Goal: Task Accomplishment & Management: Use online tool/utility

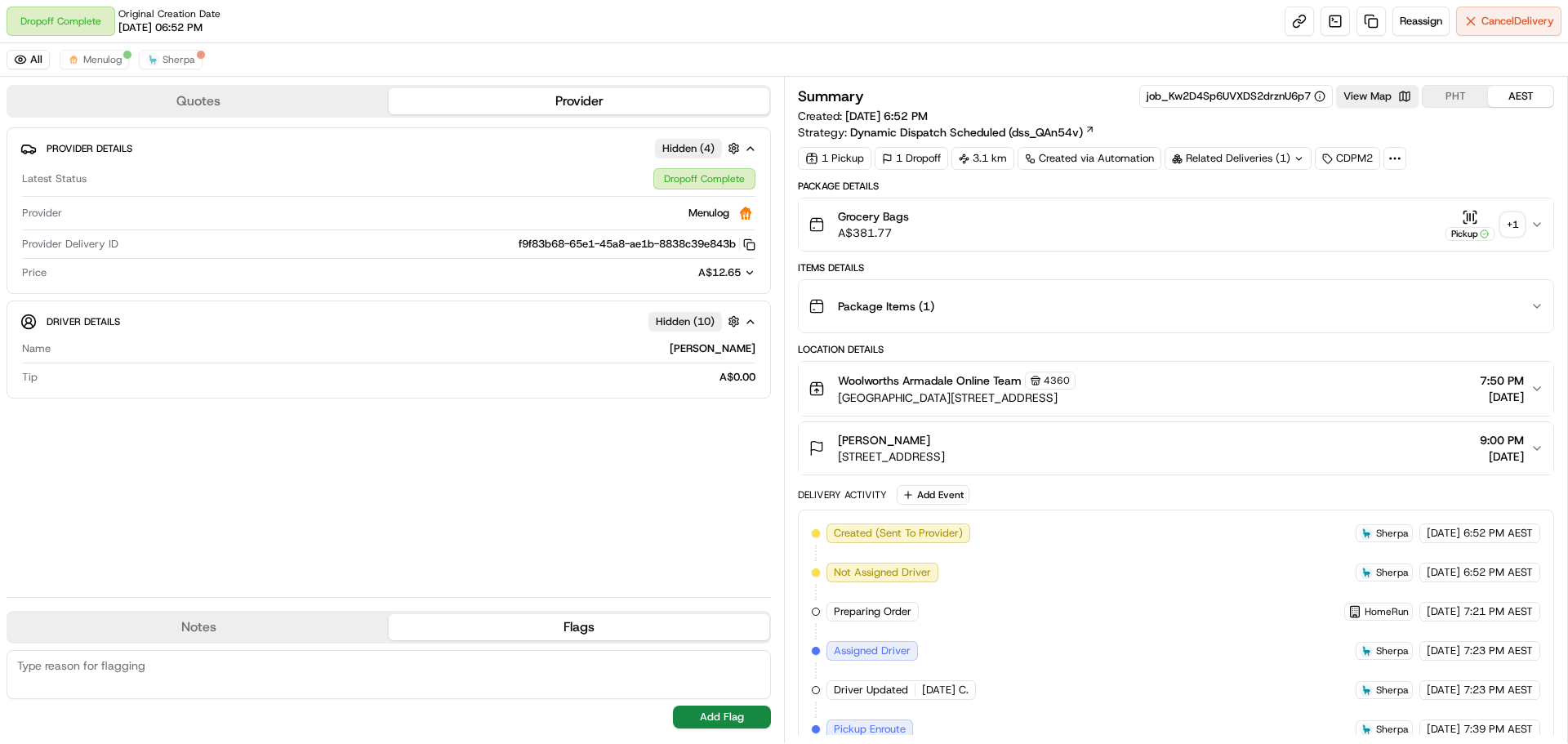
click at [1514, 229] on div "+ 1" at bounding box center [1513, 225] width 23 height 23
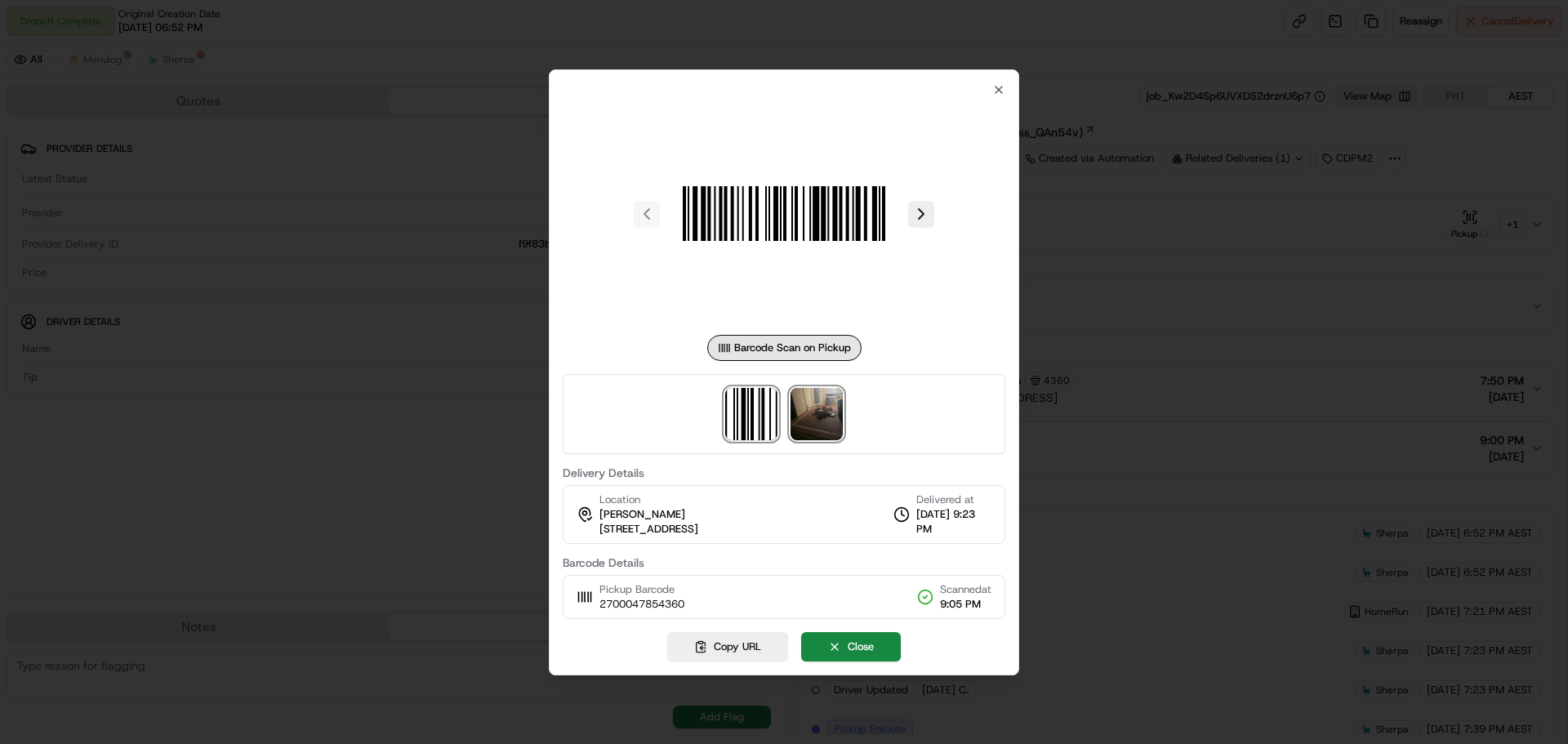
click at [829, 400] on img at bounding box center [817, 413] width 52 height 52
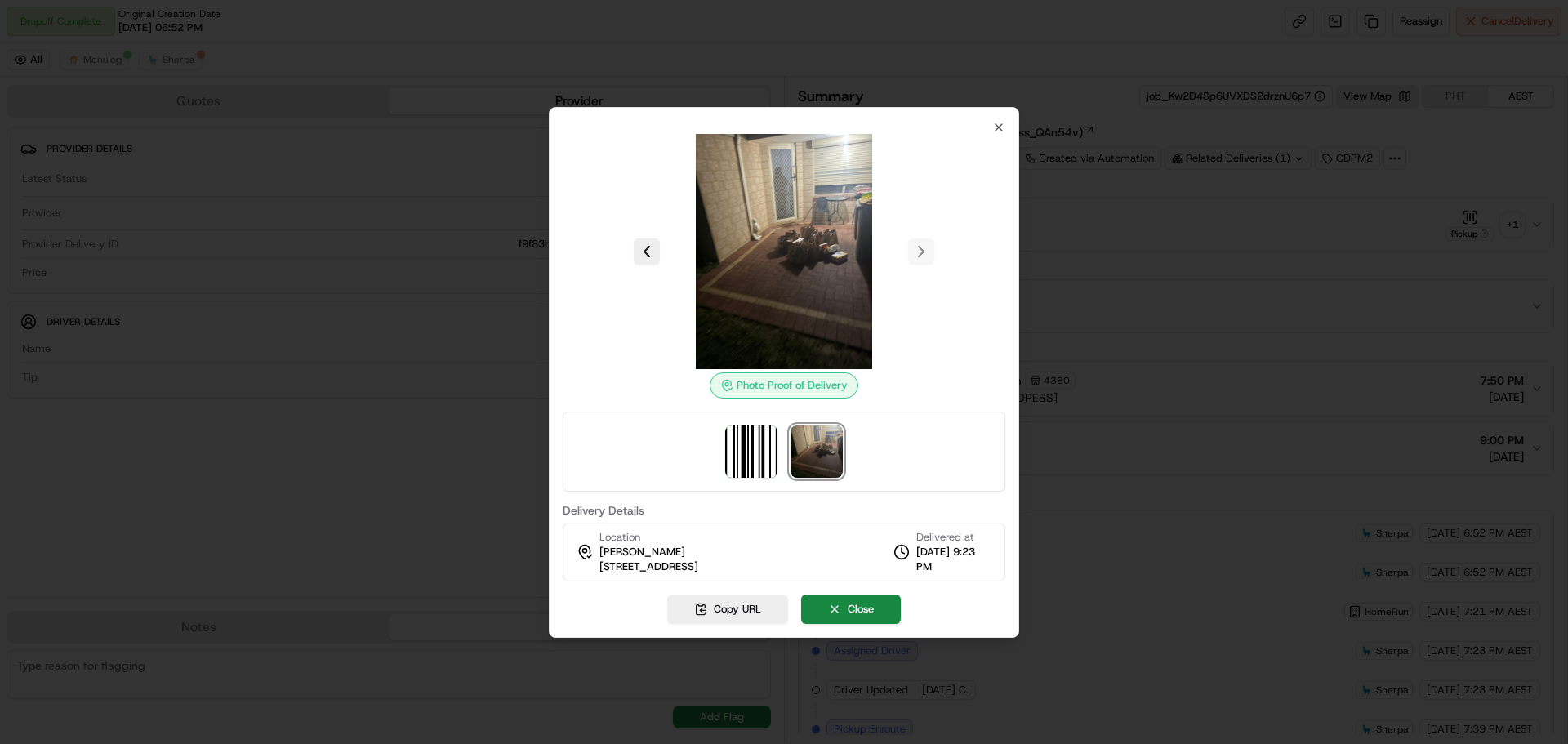
click at [1165, 249] on div at bounding box center [784, 372] width 1568 height 744
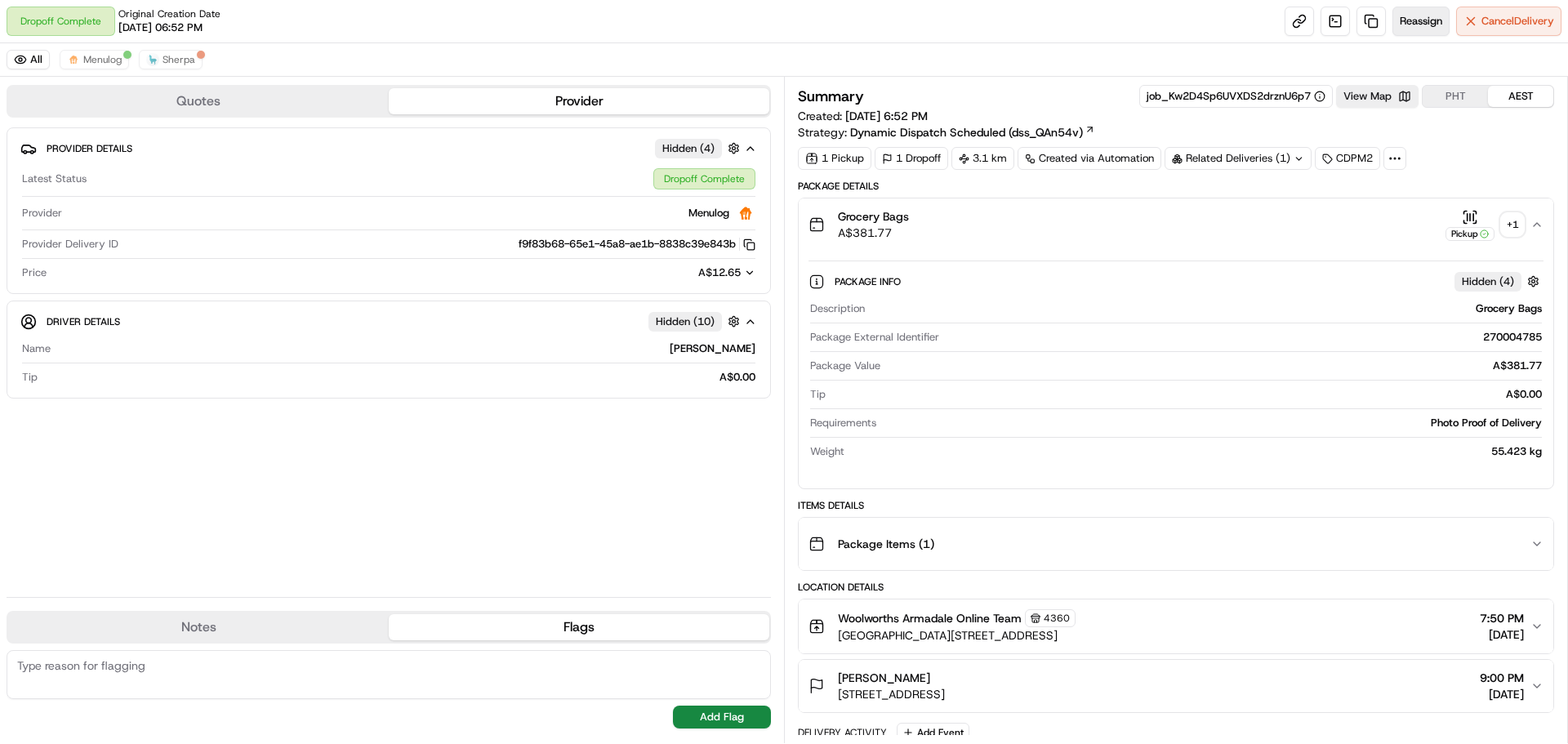
click at [1427, 24] on span "Reassign" at bounding box center [1421, 20] width 42 height 14
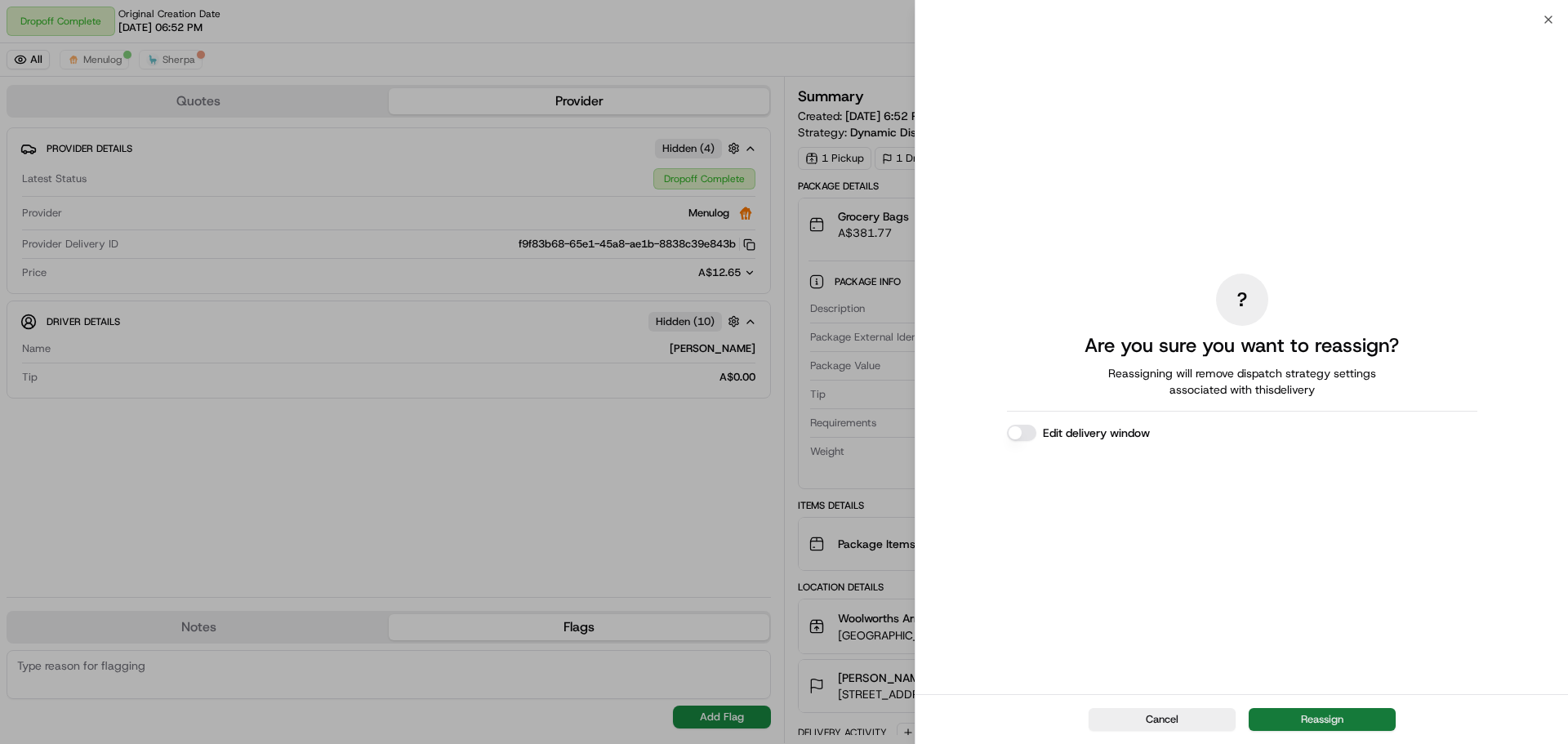
click at [1339, 713] on button "Reassign" at bounding box center [1322, 719] width 147 height 23
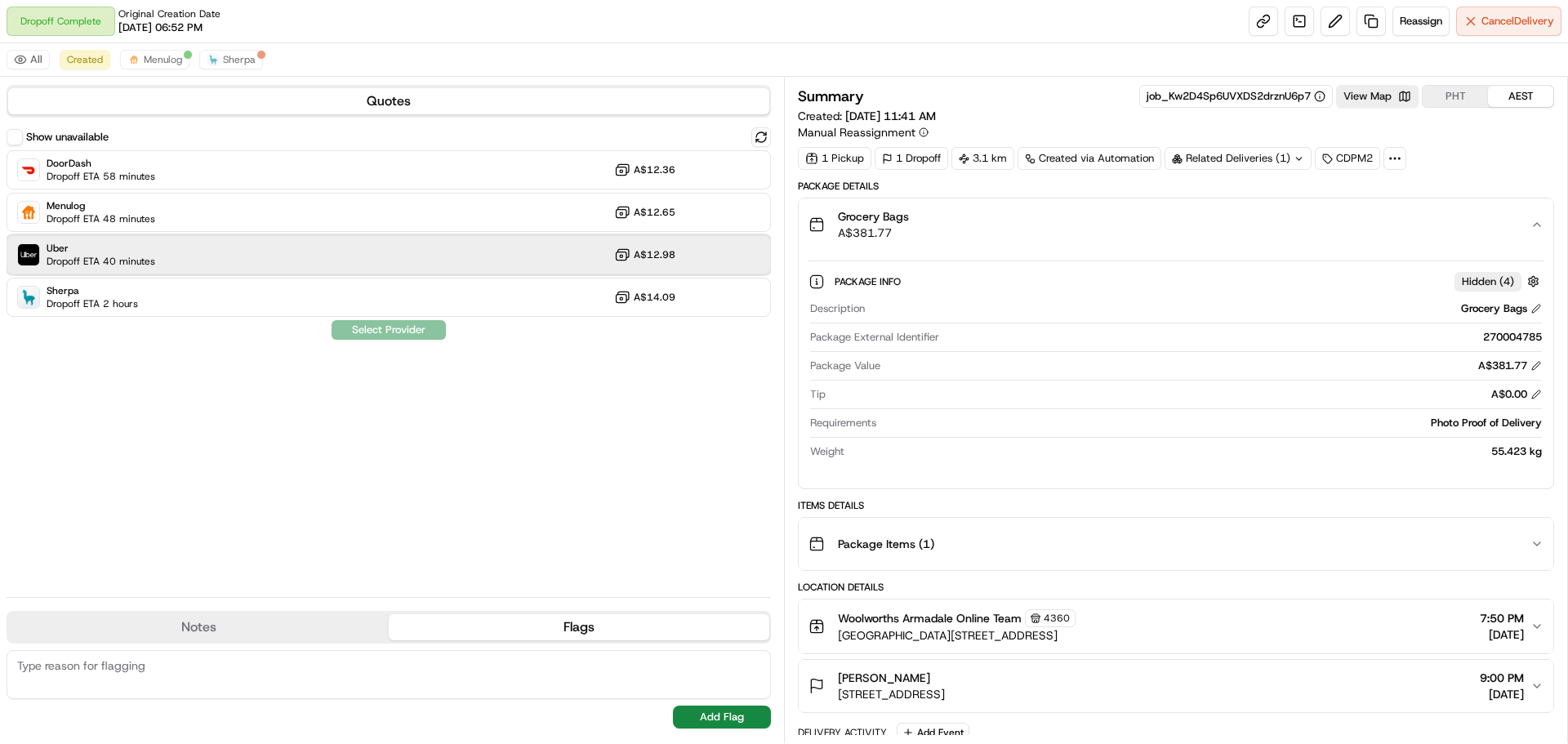
click at [199, 239] on div "Uber Dropoff ETA 40 minutes A$12.98" at bounding box center [389, 254] width 765 height 40
click at [403, 322] on button "Assign Provider" at bounding box center [389, 330] width 116 height 19
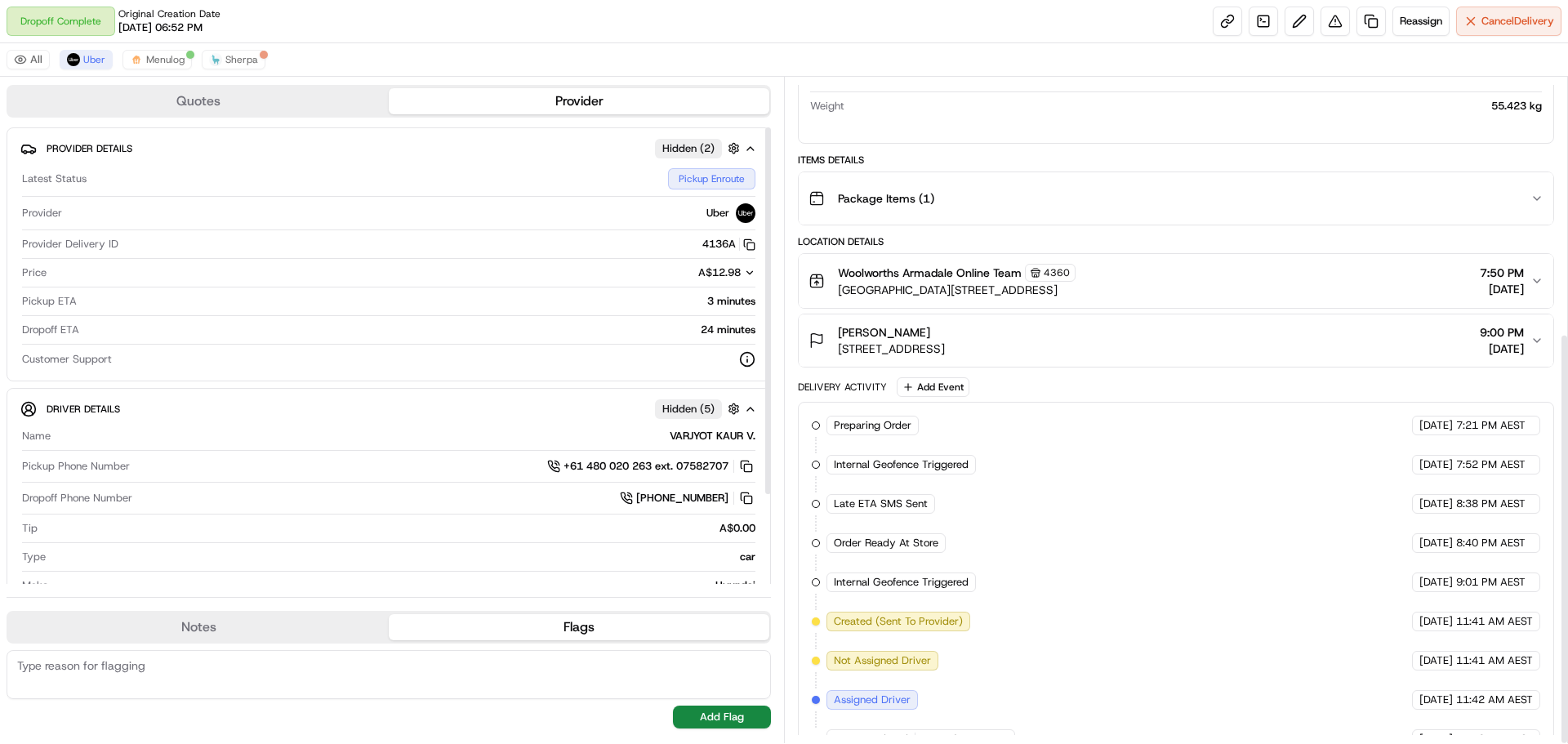
scroll to position [412, 0]
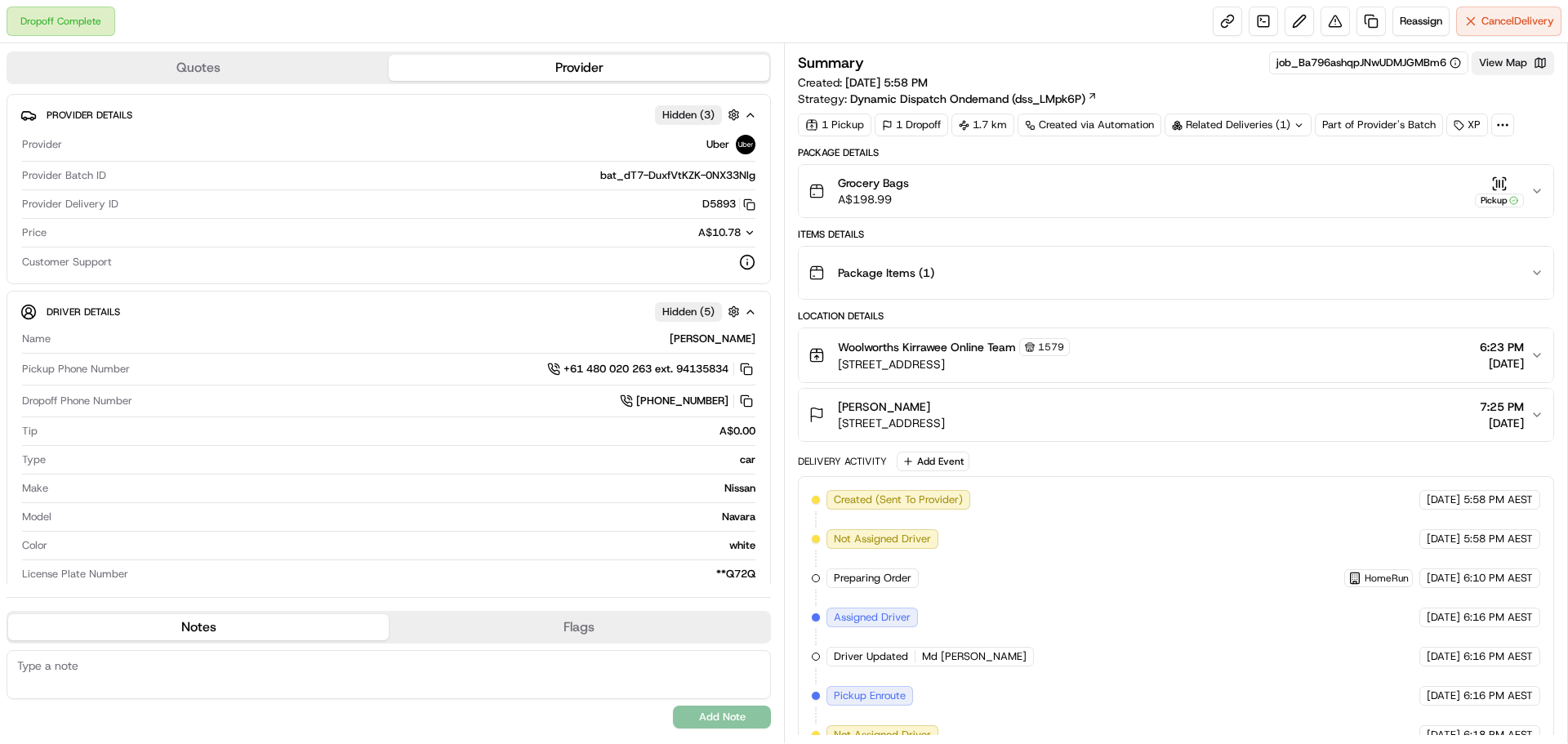
click at [1510, 69] on button "View Map" at bounding box center [1513, 63] width 83 height 23
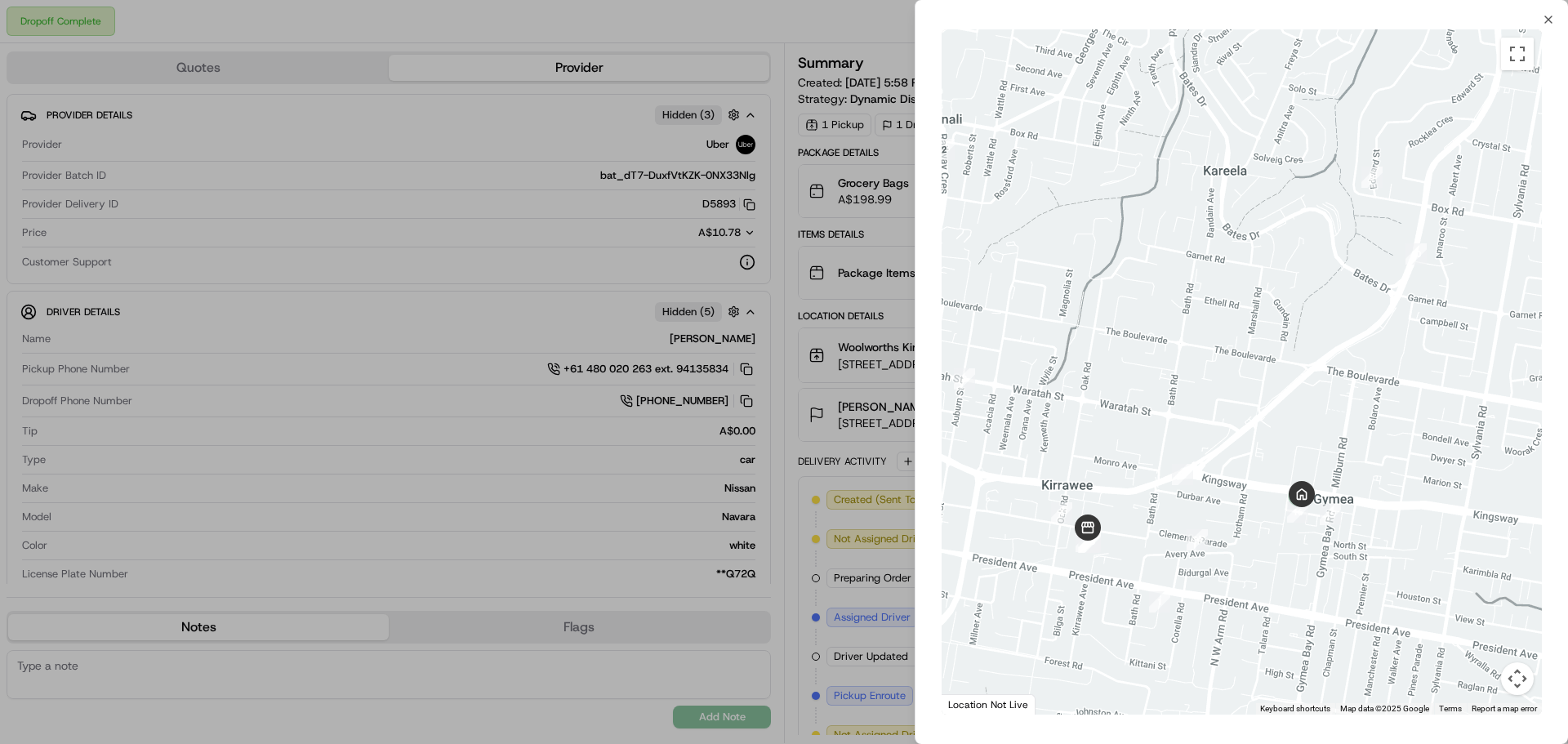
drag, startPoint x: 1378, startPoint y: 436, endPoint x: 1364, endPoint y: 424, distance: 18.4
click at [1364, 424] on div at bounding box center [1242, 371] width 601 height 685
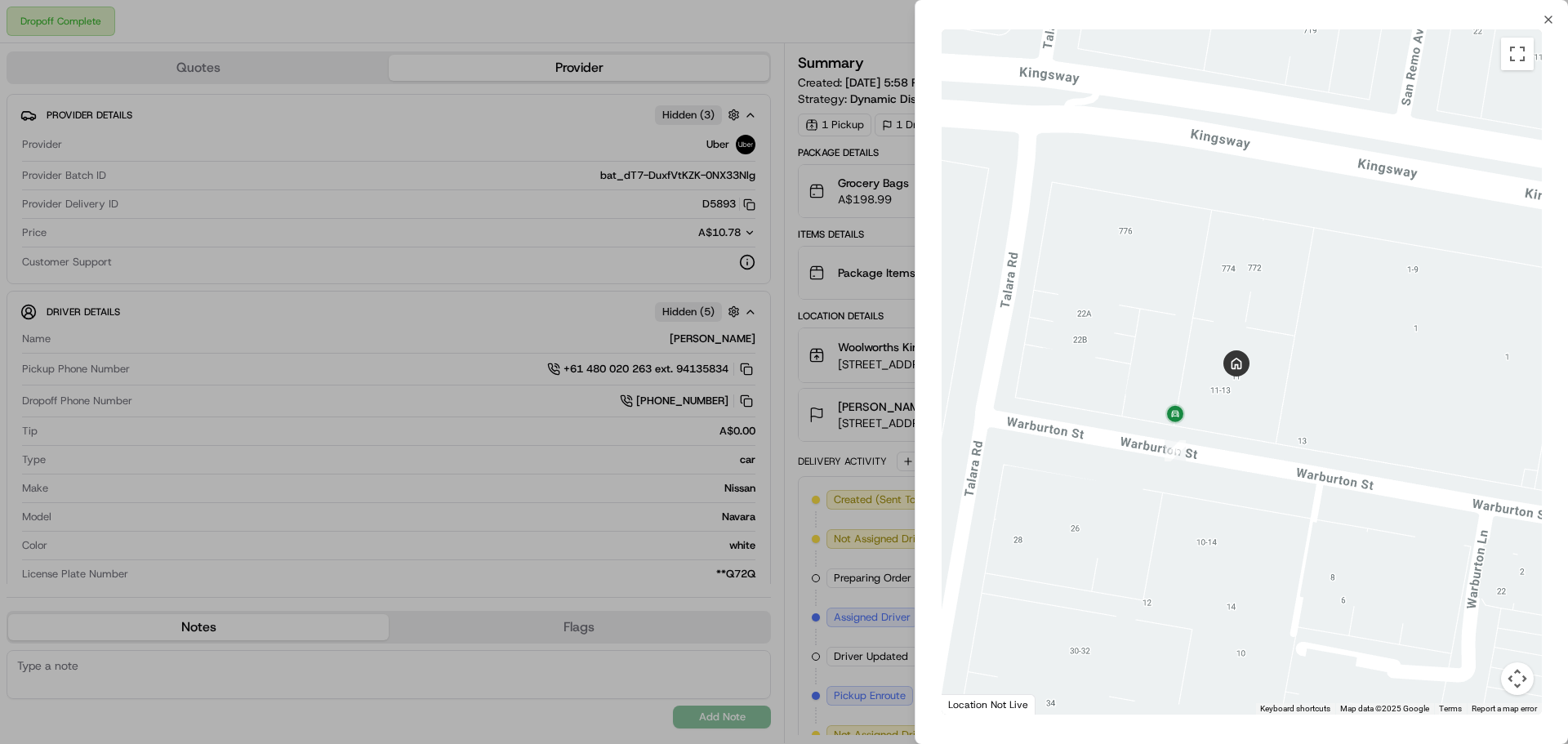
click at [789, 666] on div at bounding box center [784, 372] width 1568 height 744
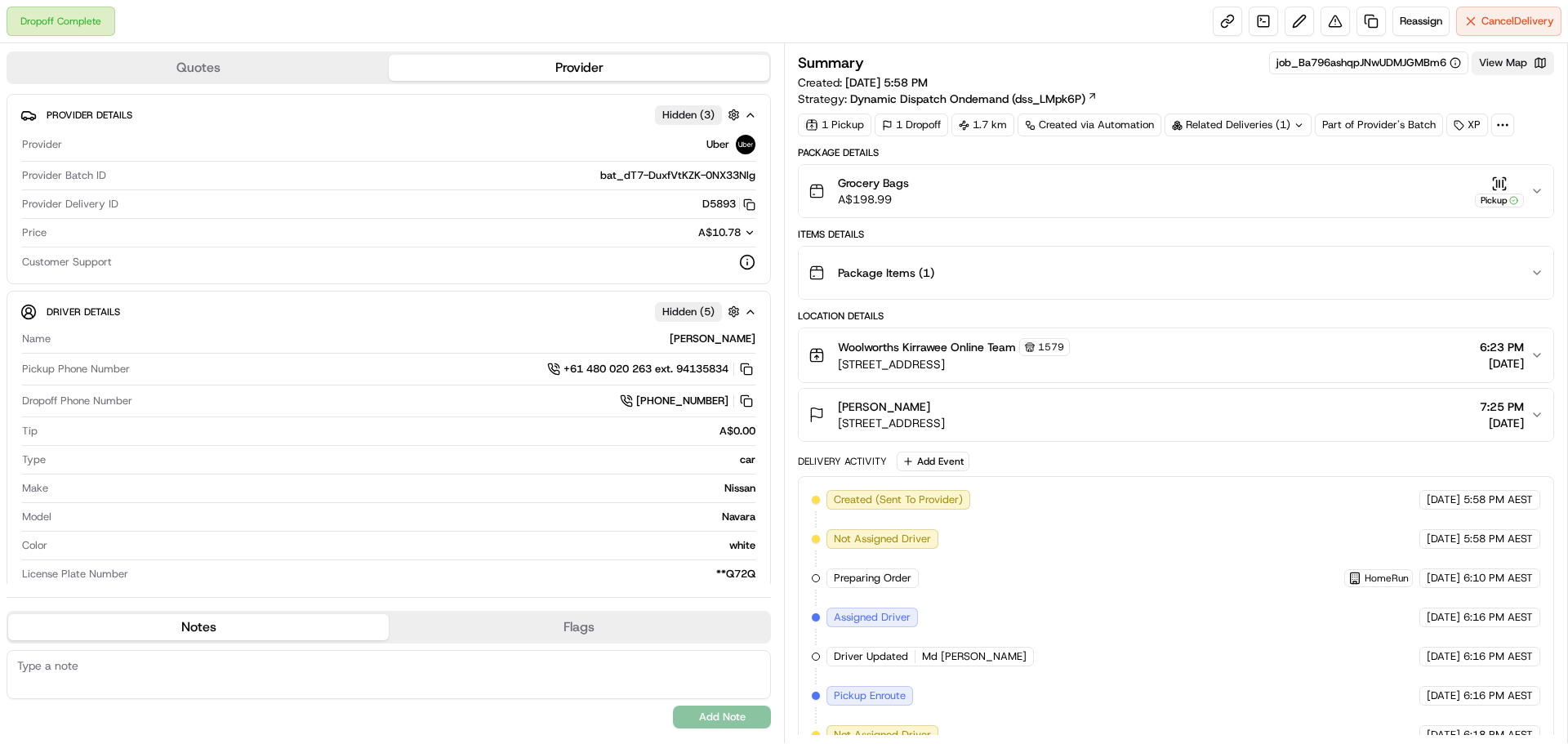
click at [1503, 66] on button "View Map" at bounding box center [1513, 63] width 83 height 23
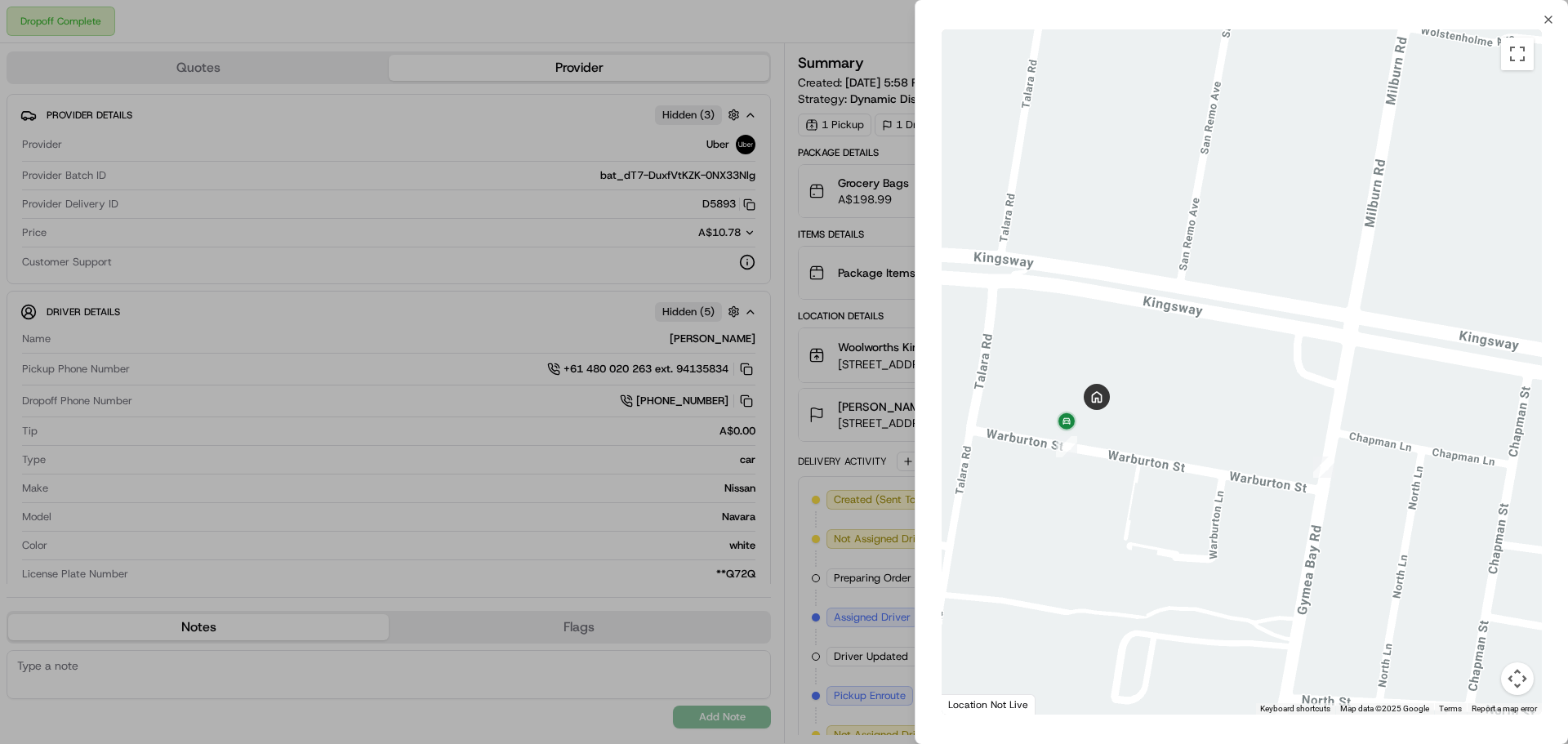
drag, startPoint x: 1134, startPoint y: 465, endPoint x: 1199, endPoint y: 525, distance: 88.5
click at [1199, 525] on div at bounding box center [1242, 371] width 601 height 685
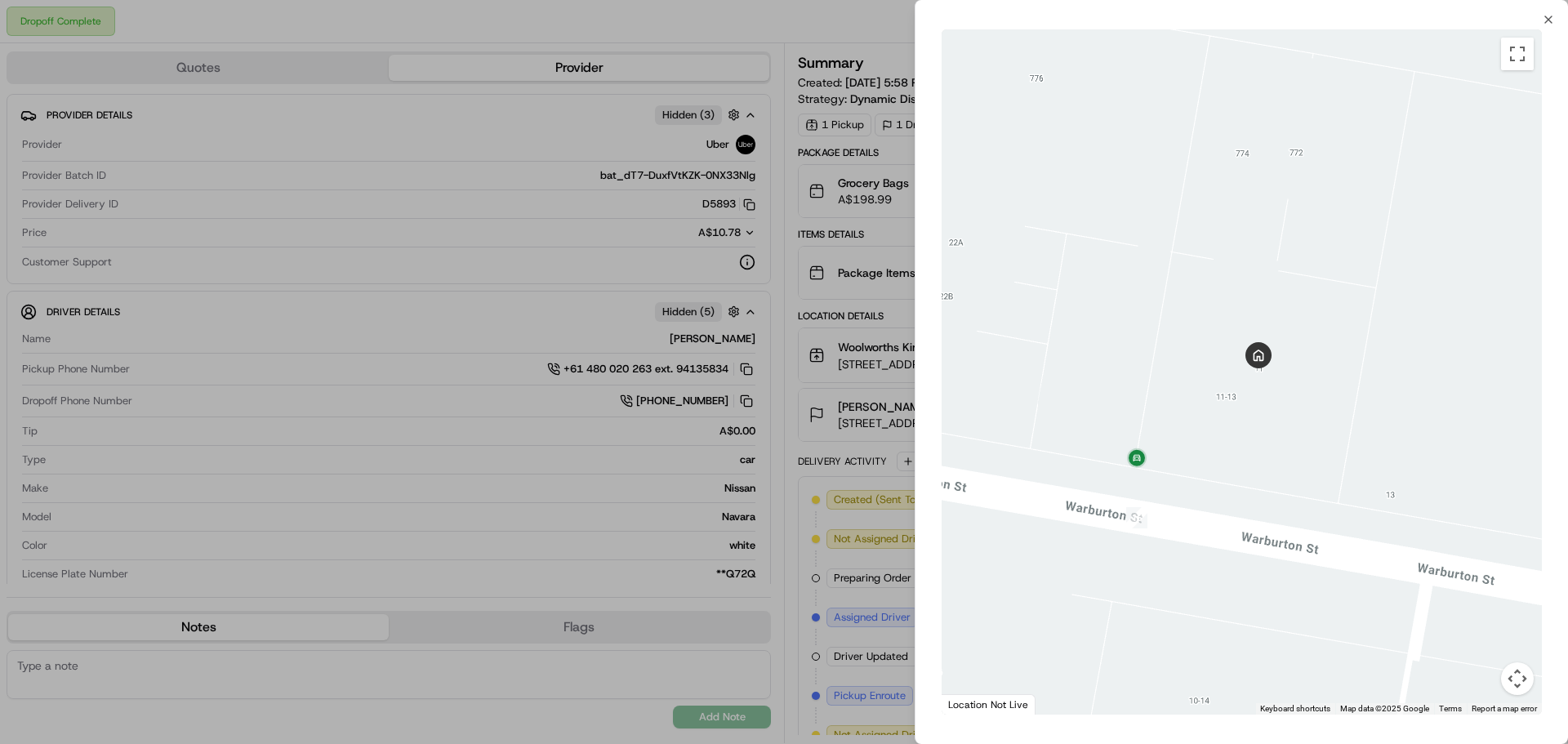
drag, startPoint x: 1198, startPoint y: 504, endPoint x: 1221, endPoint y: 499, distance: 23.5
click at [1221, 499] on div at bounding box center [1242, 371] width 601 height 685
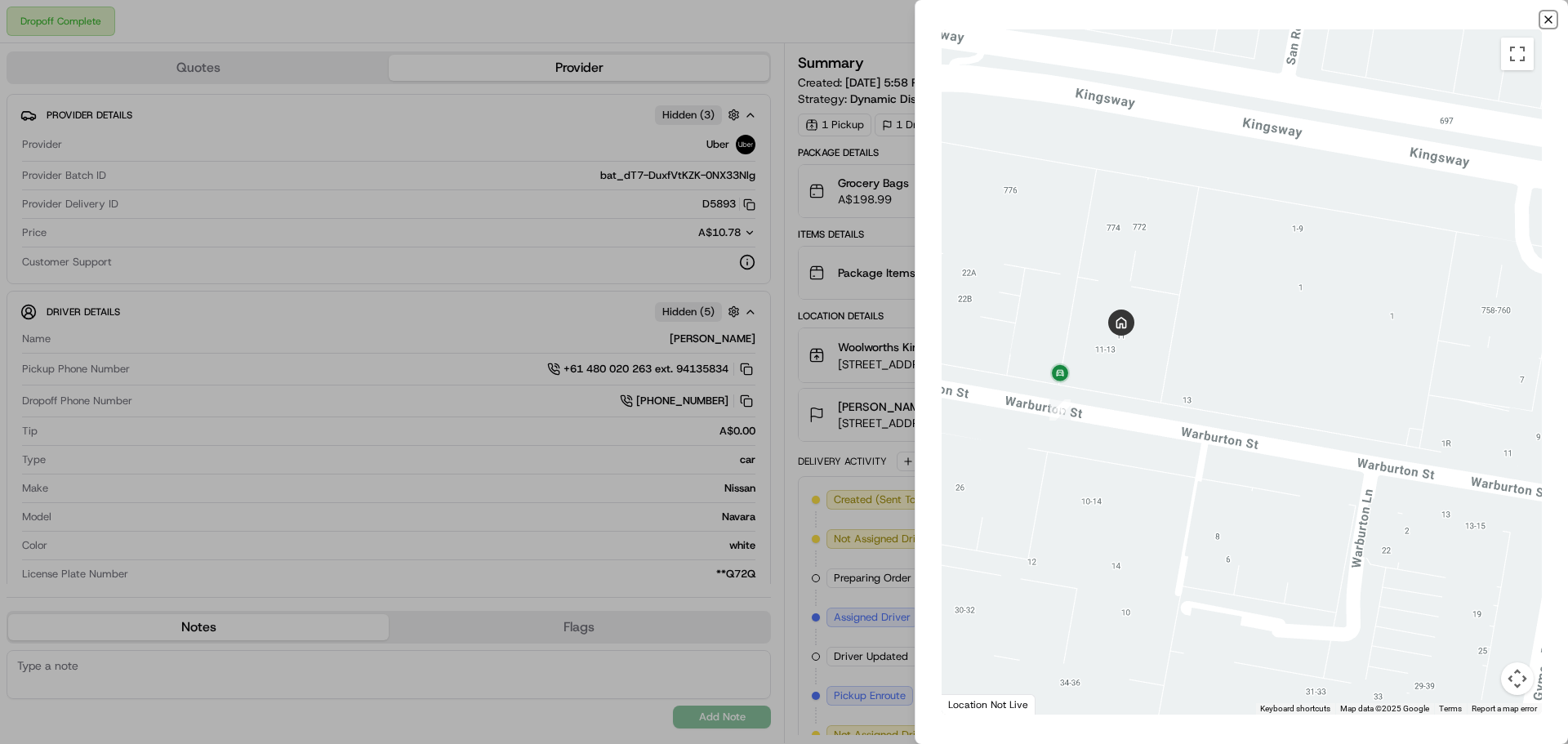
click at [1548, 21] on icon "button" at bounding box center [1549, 20] width 14 height 13
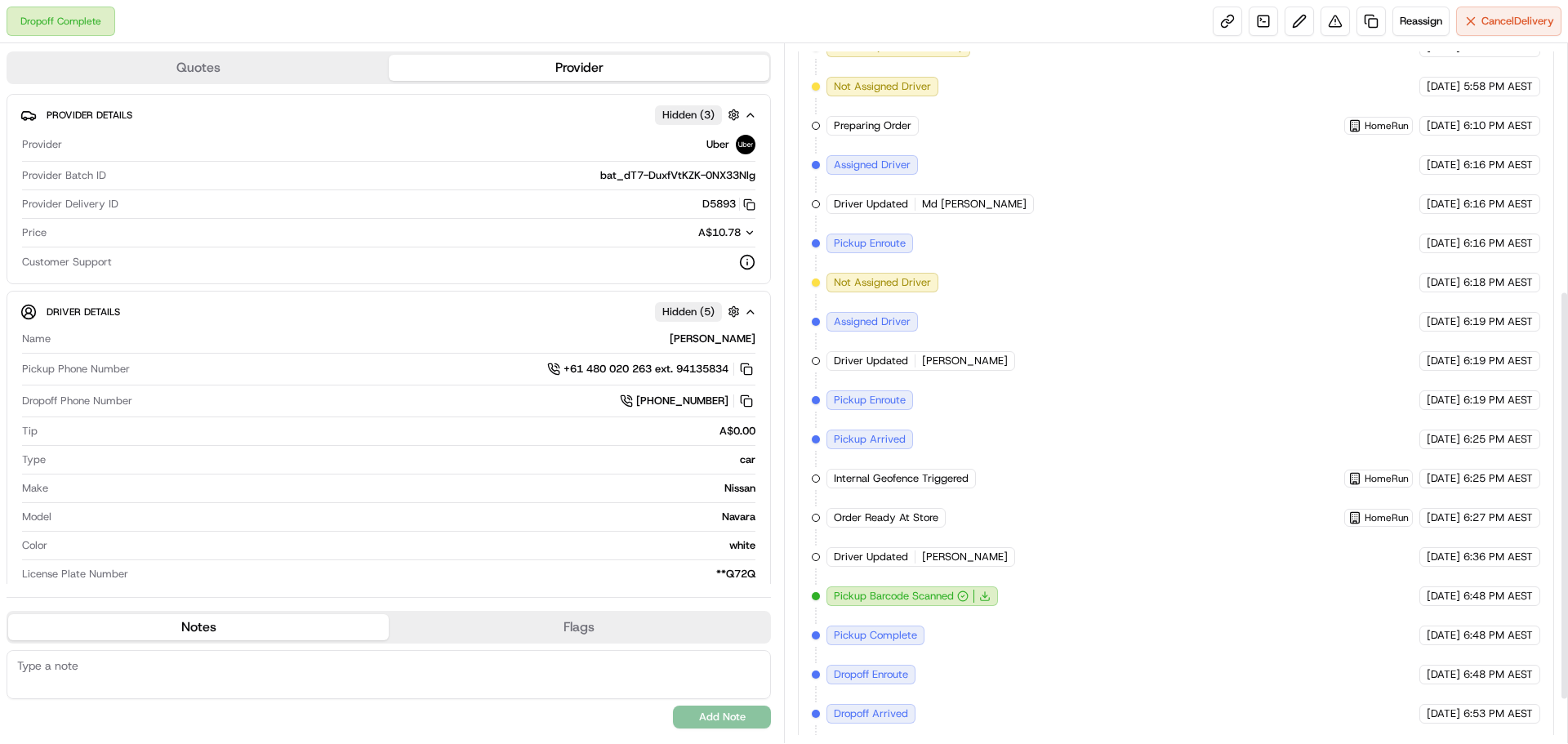
scroll to position [493, 0]
